Goal: Task Accomplishment & Management: Manage account settings

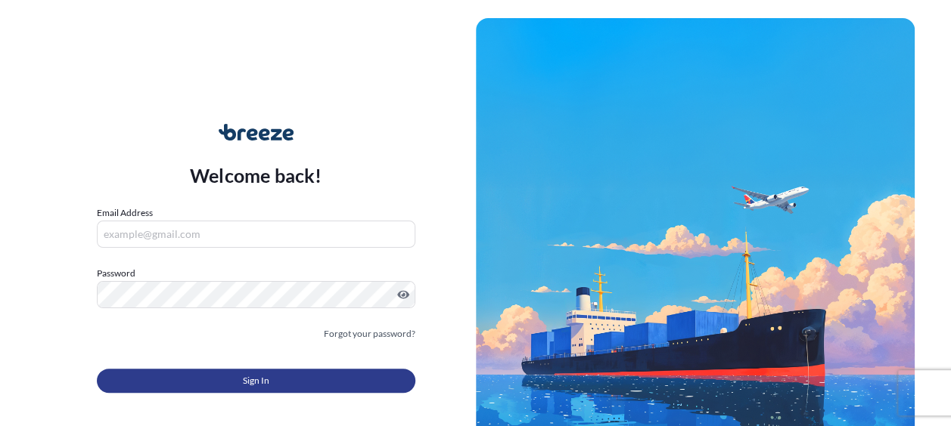
type input "[EMAIL_ADDRESS][DOMAIN_NAME]"
click at [261, 383] on span "Sign In" at bounding box center [256, 381] width 26 height 15
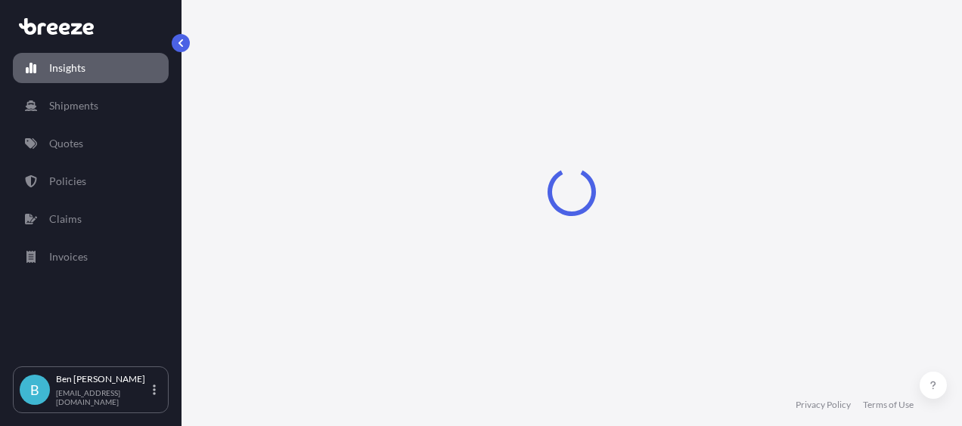
select select "2025"
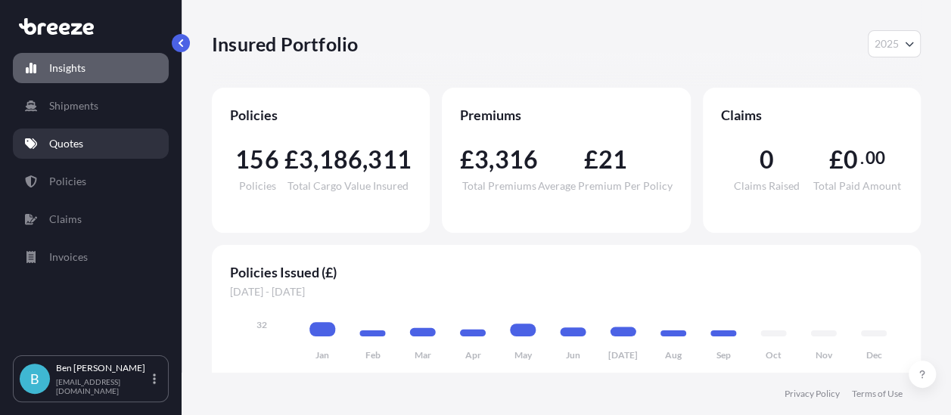
click at [48, 147] on link "Quotes" at bounding box center [91, 144] width 156 height 30
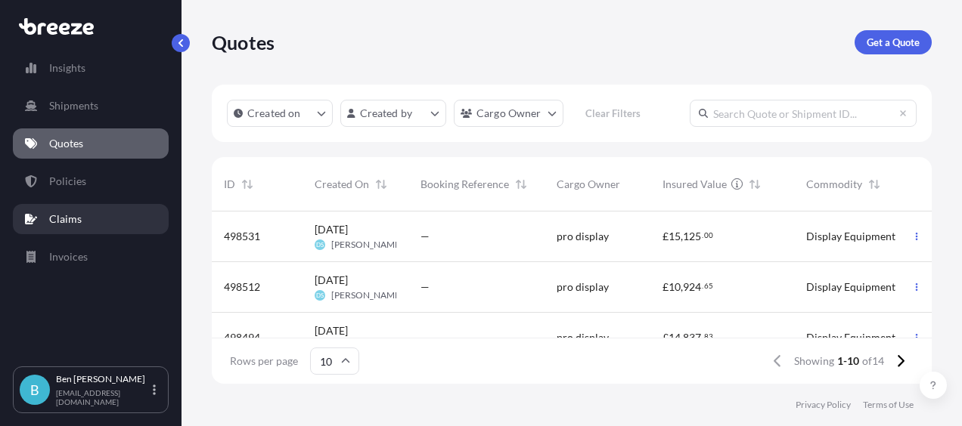
click at [73, 222] on p "Claims" at bounding box center [65, 219] width 33 height 15
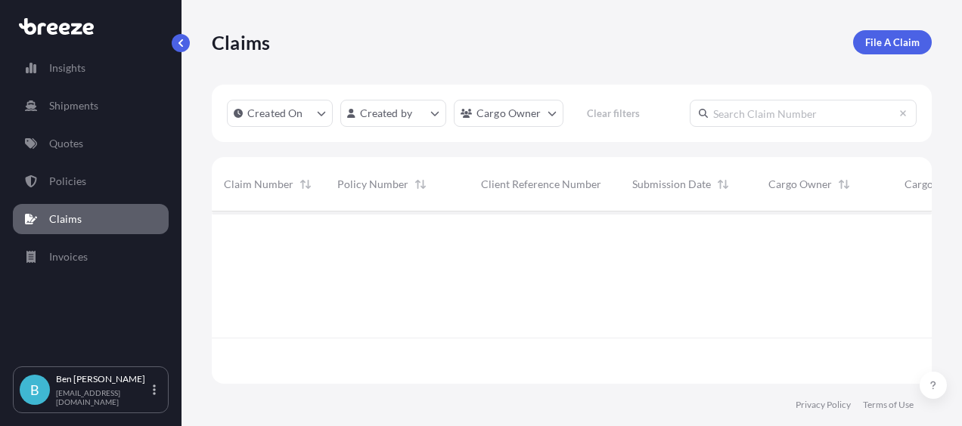
scroll to position [169, 708]
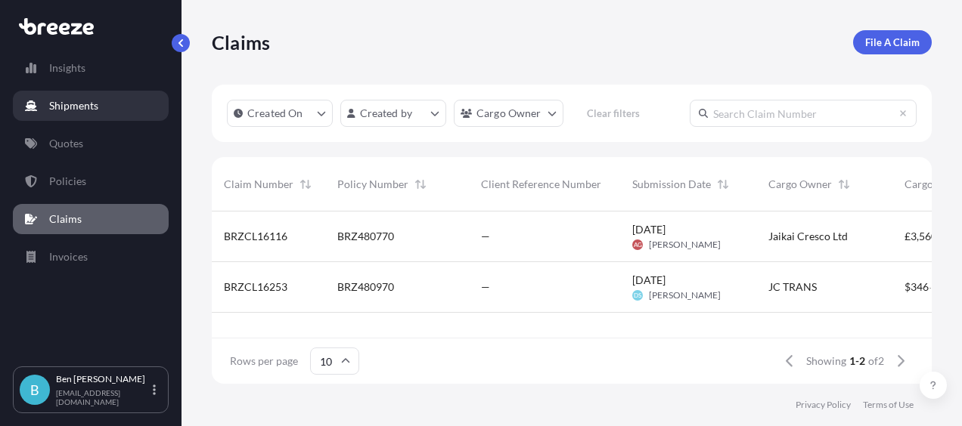
click at [79, 107] on p "Shipments" at bounding box center [73, 105] width 49 height 15
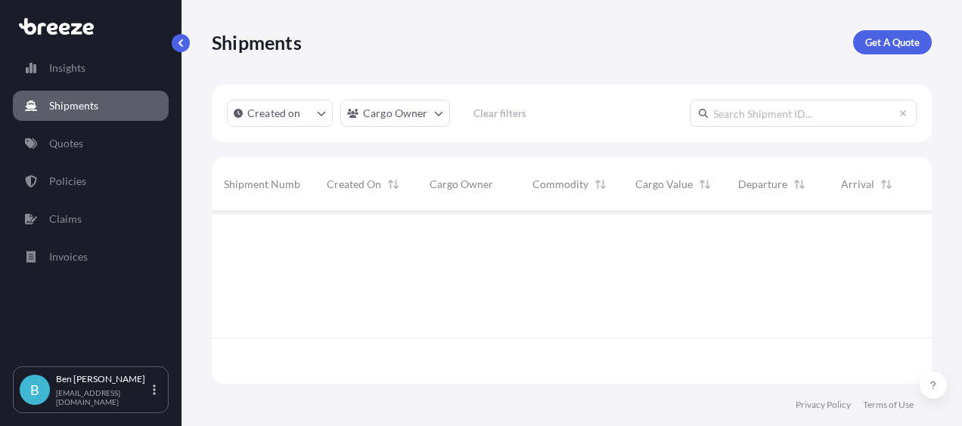
scroll to position [215, 708]
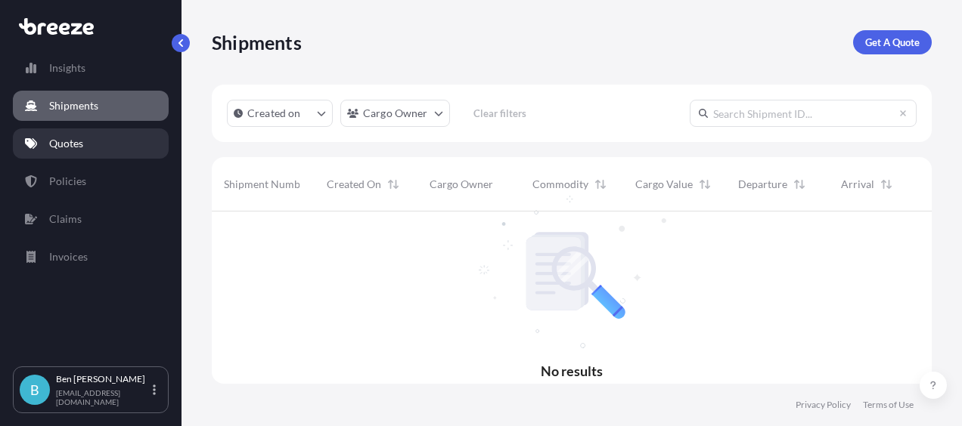
click at [65, 145] on p "Quotes" at bounding box center [66, 143] width 34 height 15
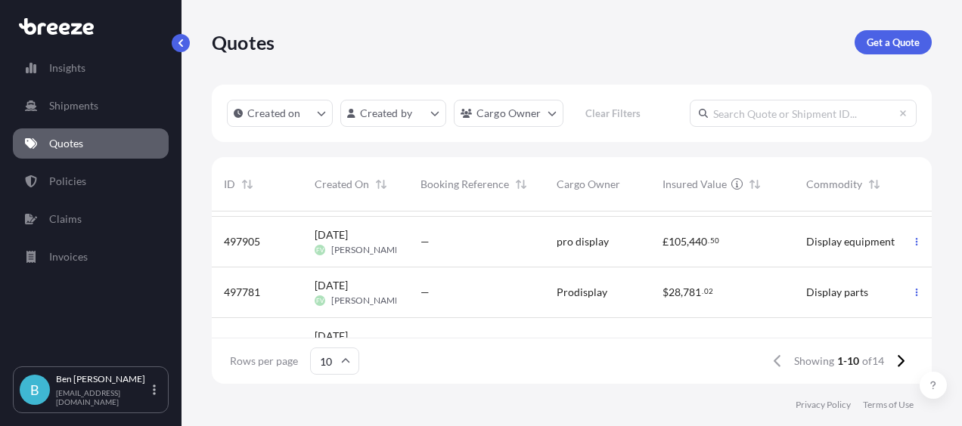
scroll to position [392, 0]
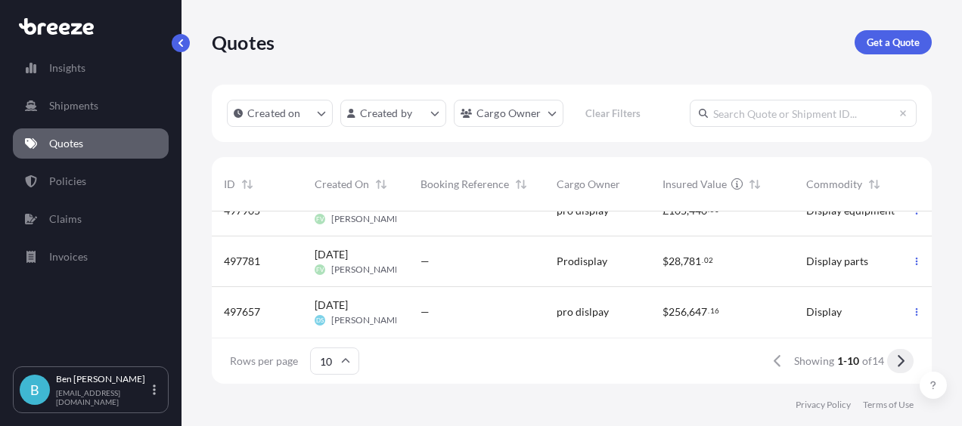
click at [903, 363] on icon at bounding box center [901, 361] width 7 height 12
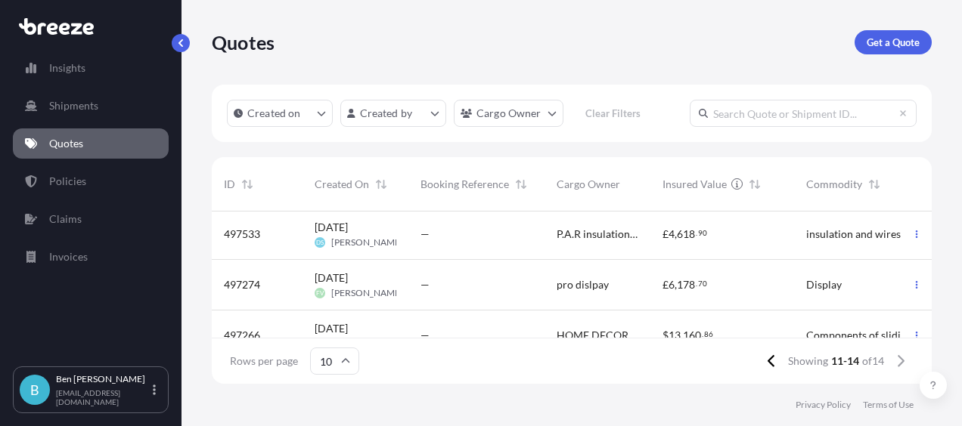
scroll to position [0, 0]
click at [773, 364] on icon at bounding box center [772, 362] width 8 height 14
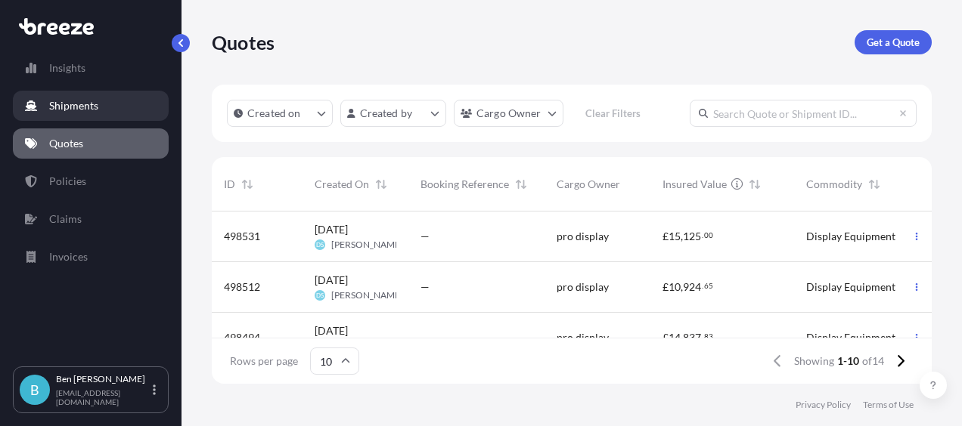
click at [61, 104] on p "Shipments" at bounding box center [73, 105] width 49 height 15
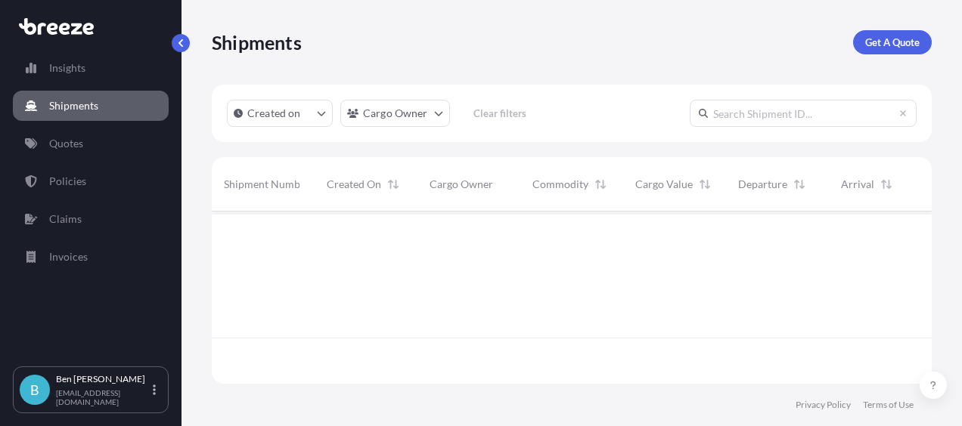
scroll to position [215, 708]
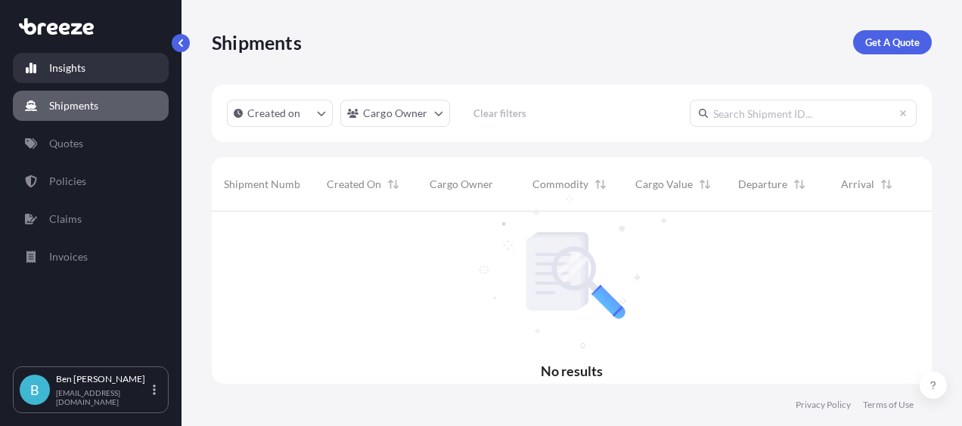
click at [61, 70] on p "Insights" at bounding box center [67, 67] width 36 height 15
select select "2025"
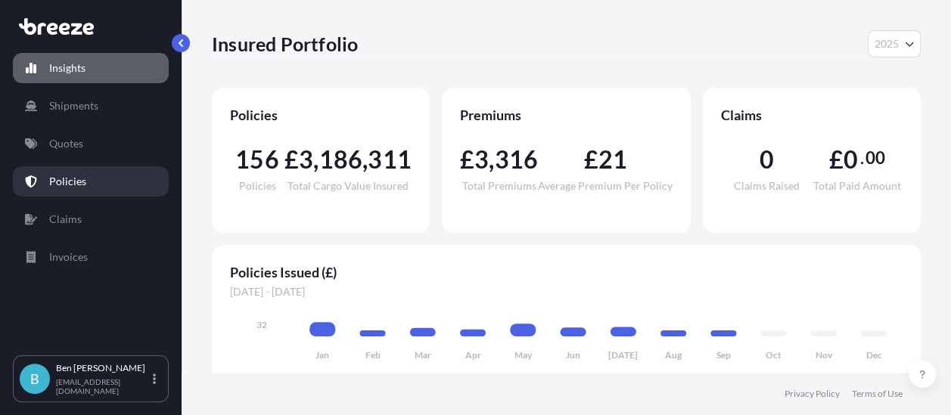
click at [61, 185] on p "Policies" at bounding box center [67, 181] width 37 height 15
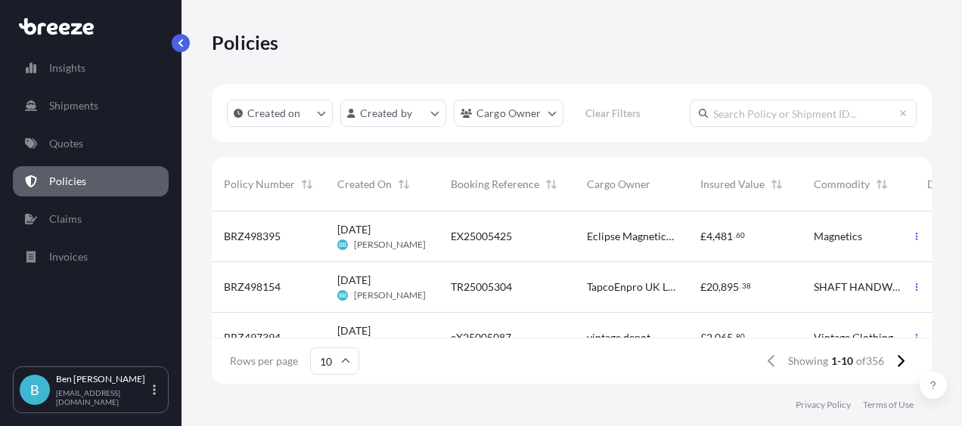
click at [274, 239] on span "BRZ498395" at bounding box center [252, 236] width 57 height 15
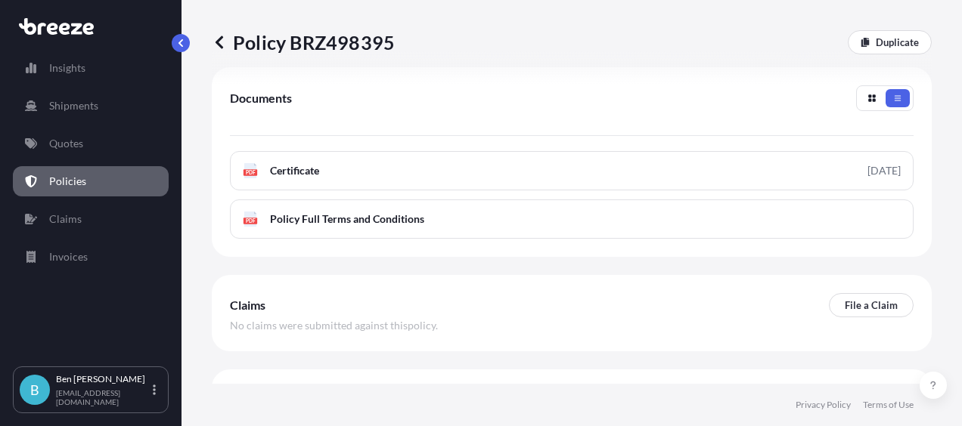
scroll to position [514, 0]
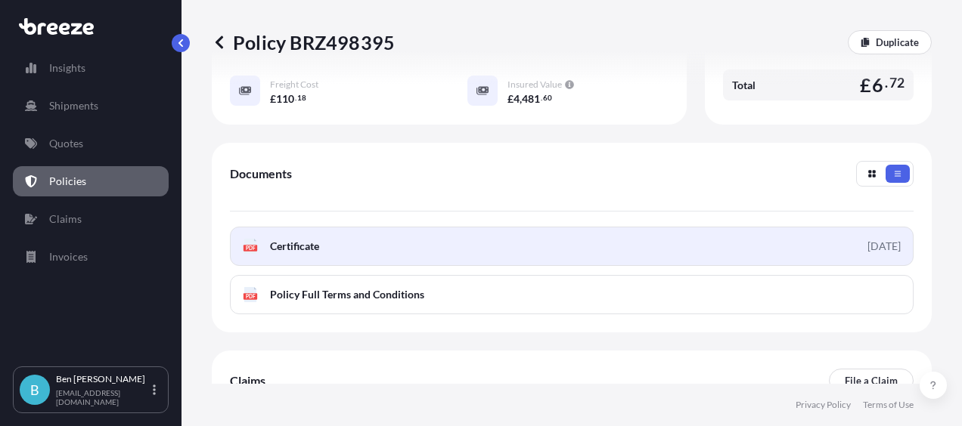
click at [806, 227] on link "PDF Certificate [DATE]" at bounding box center [572, 246] width 684 height 39
